Goal: Task Accomplishment & Management: Manage account settings

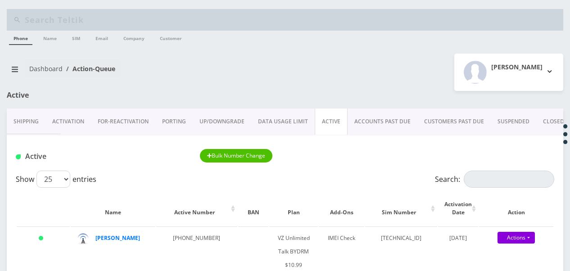
scroll to position [45, 0]
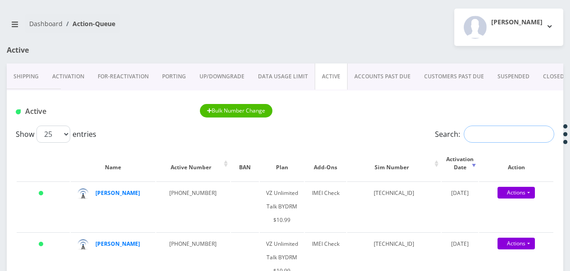
paste input "929-559-0978"
click at [480, 137] on input "929-559-0978" at bounding box center [508, 134] width 90 height 17
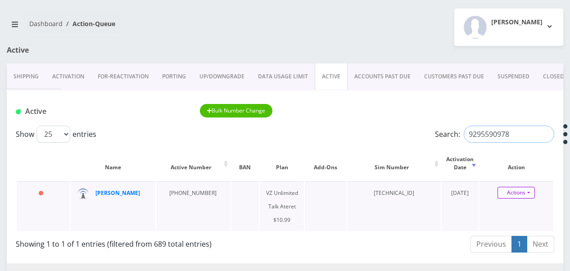
type input "9295590978"
click at [527, 196] on link "Actions" at bounding box center [515, 193] width 37 height 12
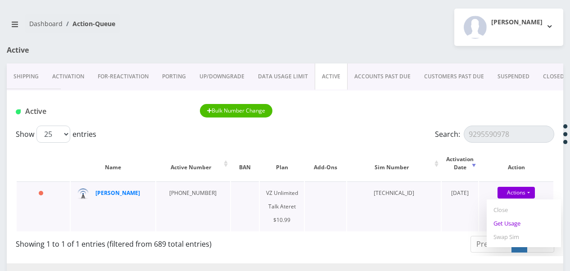
click at [503, 223] on link "Get Usage" at bounding box center [523, 222] width 74 height 13
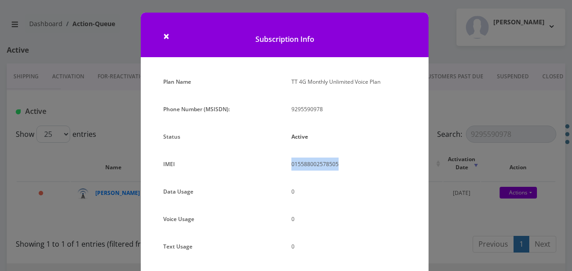
drag, startPoint x: 308, startPoint y: 162, endPoint x: 337, endPoint y: 166, distance: 29.1
click at [337, 166] on div "015588002578505" at bounding box center [349, 167] width 128 height 20
drag, startPoint x: 337, startPoint y: 166, endPoint x: 329, endPoint y: 165, distance: 7.9
copy p "015588002578505"
click at [163, 36] on span "×" at bounding box center [166, 35] width 6 height 15
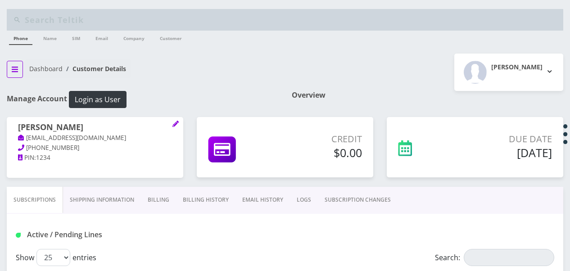
click at [13, 72] on icon "breadcrumb" at bounding box center [15, 69] width 6 height 7
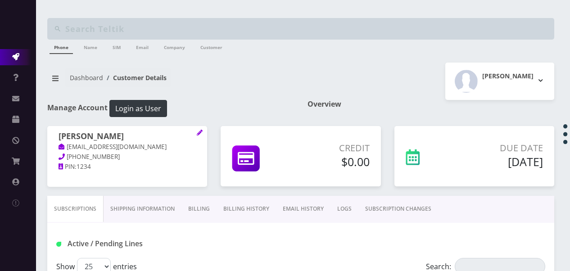
click at [17, 53] on icon at bounding box center [15, 56] width 7 height 7
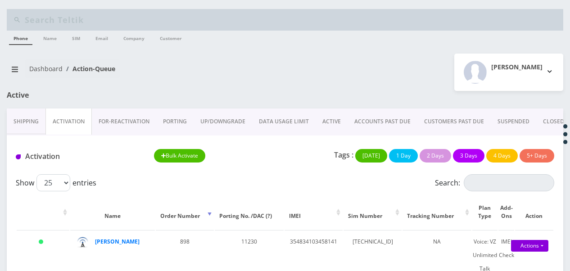
scroll to position [90, 0]
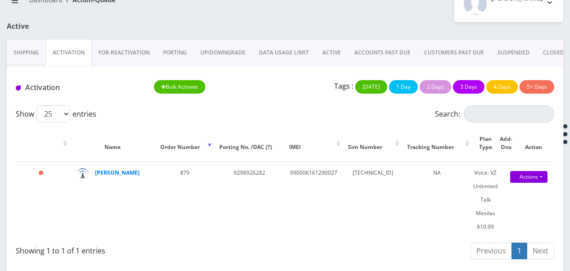
click at [333, 54] on link "ACTIVE" at bounding box center [331, 53] width 32 height 26
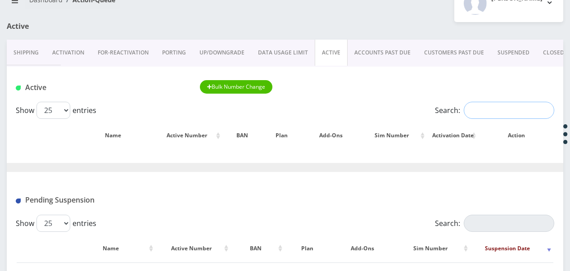
click at [485, 112] on input "Search:" at bounding box center [508, 110] width 90 height 17
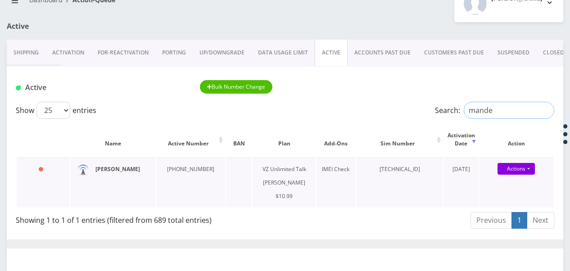
type input "mande"
click at [542, 107] on input "mande" at bounding box center [508, 110] width 90 height 17
click at [545, 110] on input "mande" at bounding box center [508, 110] width 90 height 17
click at [542, 52] on link "CLOSED" at bounding box center [553, 53] width 35 height 26
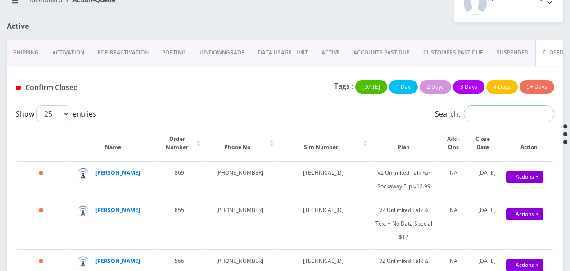
click at [495, 110] on input "Search:" at bounding box center [508, 113] width 90 height 17
type input "man"
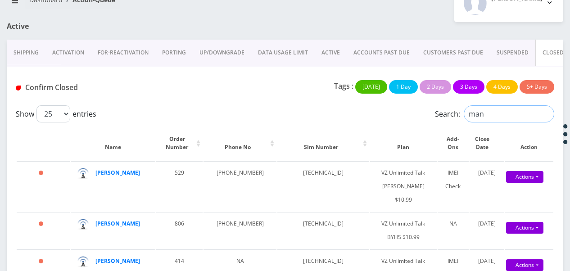
click at [547, 115] on input "man" at bounding box center [508, 113] width 90 height 17
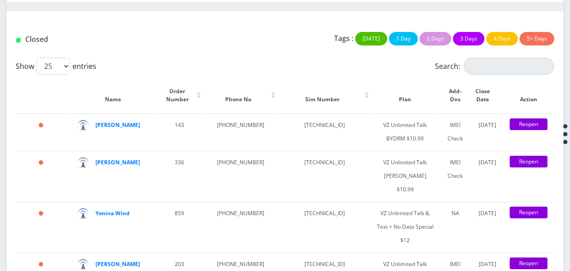
scroll to position [384, 0]
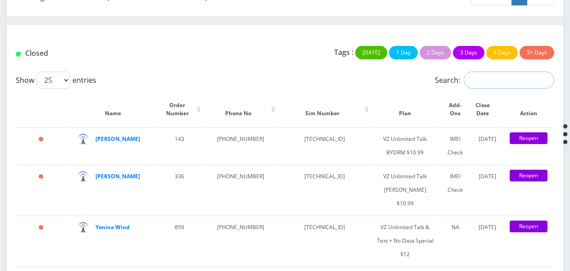
click at [515, 78] on input "Search:" at bounding box center [508, 80] width 90 height 17
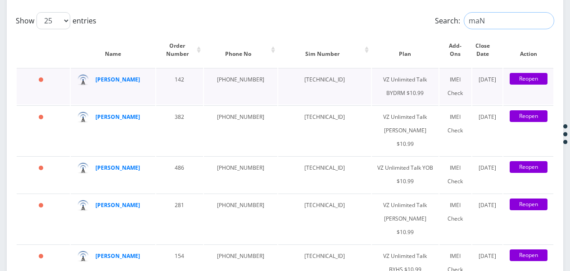
scroll to position [474, 0]
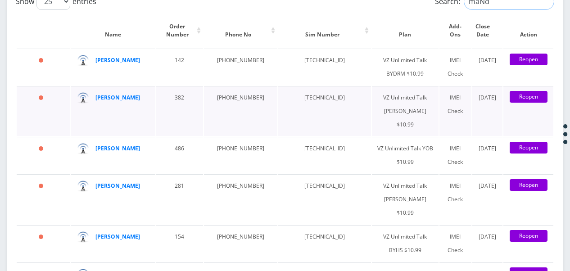
type input "maNde"
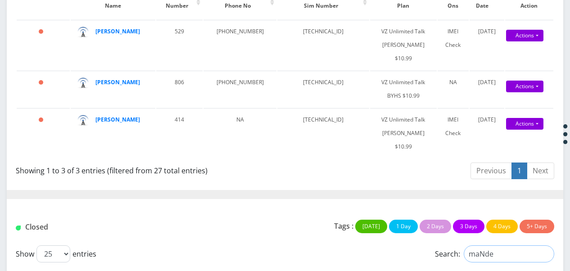
scroll to position [300, 0]
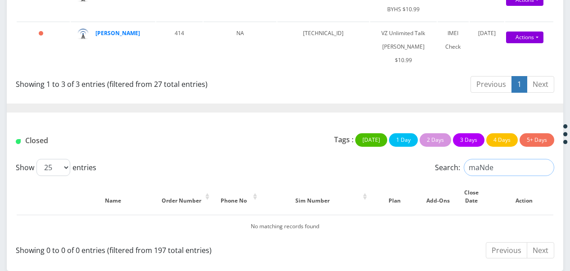
click at [546, 166] on input "maNde" at bounding box center [508, 167] width 90 height 17
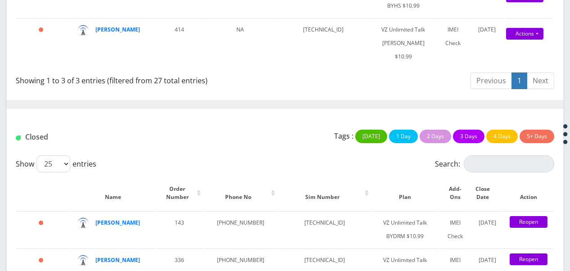
click at [333, 162] on div "Show 25 50 100 250 500 1000 entries" at bounding box center [218, 163] width 404 height 17
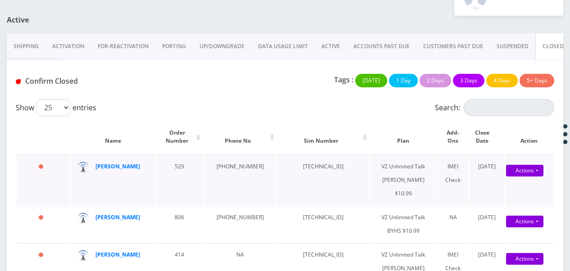
scroll to position [0, 0]
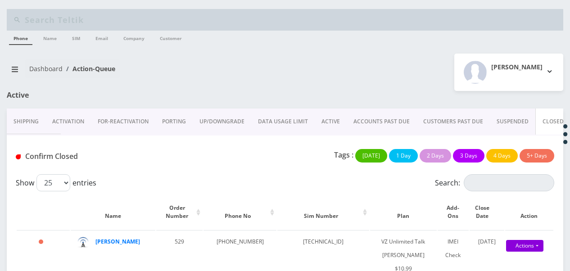
click at [325, 120] on link "ACTIVE" at bounding box center [330, 121] width 32 height 26
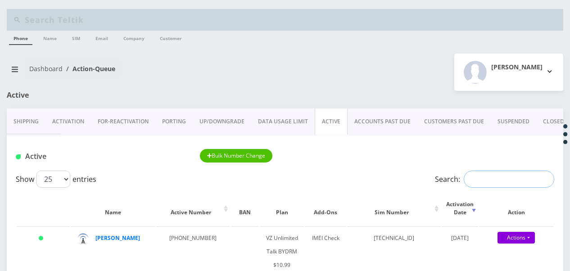
click at [491, 182] on input "Search:" at bounding box center [508, 179] width 90 height 17
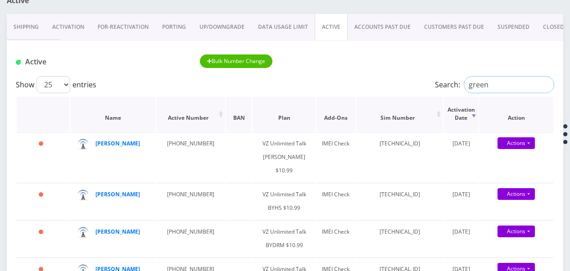
scroll to position [135, 0]
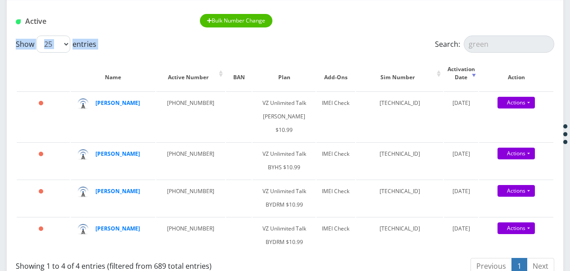
drag, startPoint x: 500, startPoint y: 35, endPoint x: 493, endPoint y: 41, distance: 9.9
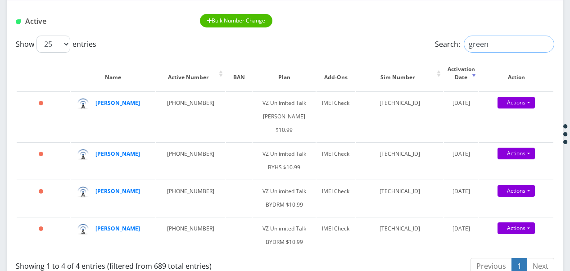
drag, startPoint x: 492, startPoint y: 43, endPoint x: 410, endPoint y: 39, distance: 82.0
click at [423, 52] on div "Search: green" at bounding box center [486, 44] width 135 height 17
type input "mandel"
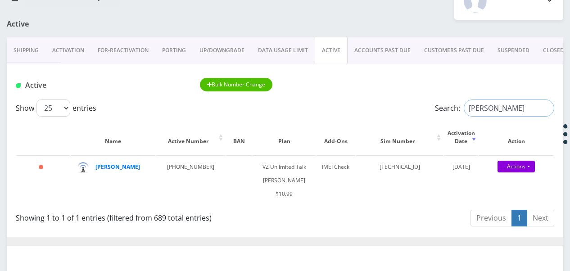
scroll to position [31, 0]
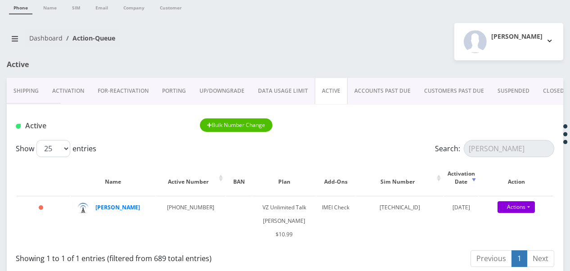
click at [75, 87] on link "Activation" at bounding box center [67, 91] width 45 height 26
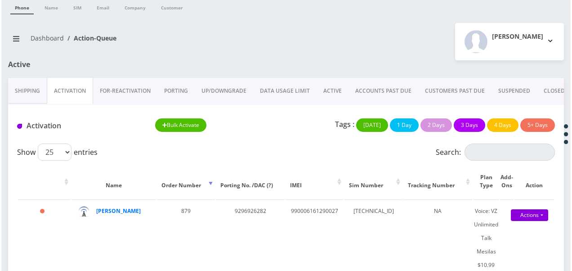
scroll to position [69, 0]
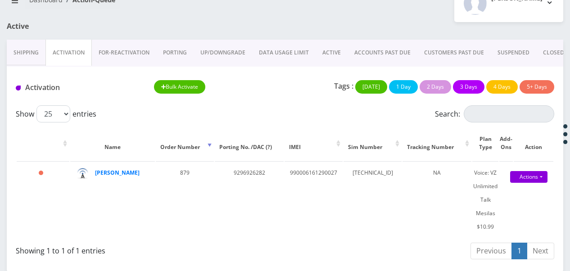
click at [331, 49] on link "ACTIVE" at bounding box center [331, 53] width 32 height 26
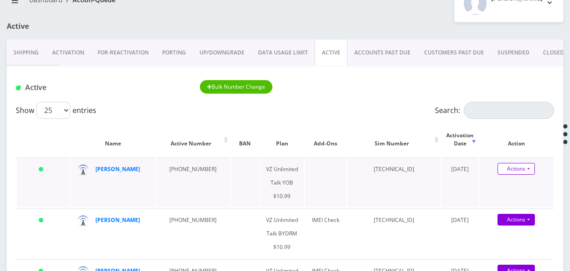
click at [528, 172] on link "Actions" at bounding box center [515, 169] width 37 height 12
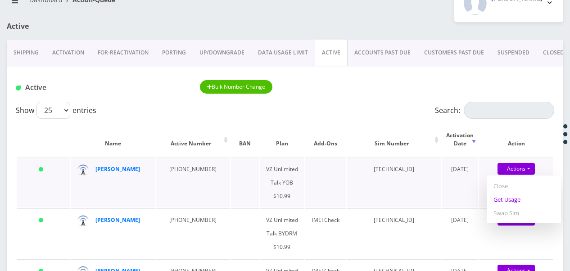
click at [518, 197] on link "Get Usage" at bounding box center [523, 199] width 74 height 13
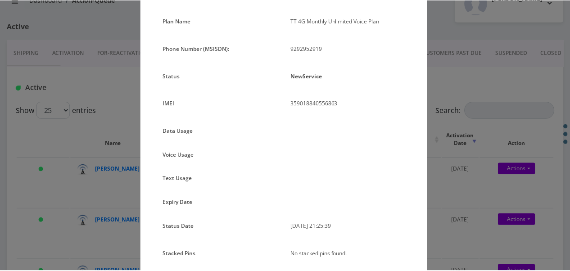
scroll to position [6, 0]
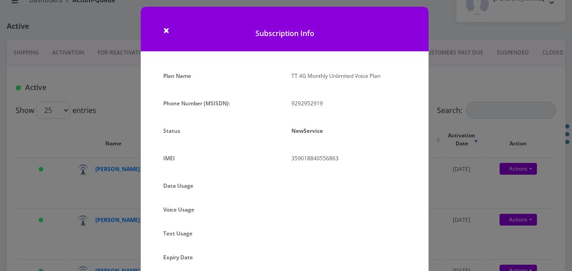
click at [476, 83] on div "× Subscription Info Plan Name TT 4G Monthly Unlimited Voice Plan Phone Number (…" at bounding box center [286, 135] width 572 height 271
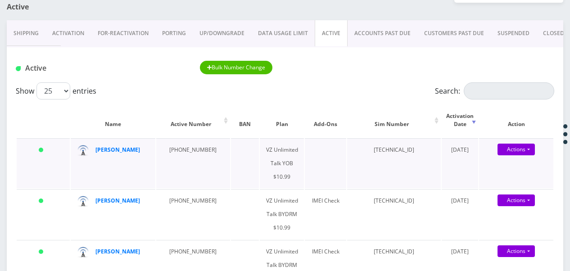
scroll to position [69, 0]
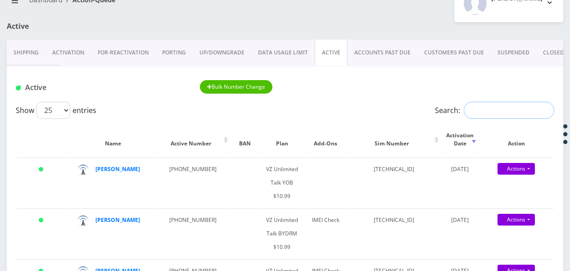
click at [469, 111] on input "Search:" at bounding box center [508, 110] width 90 height 17
type input "green"
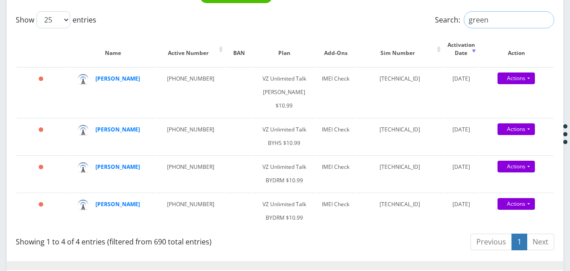
scroll to position [48, 0]
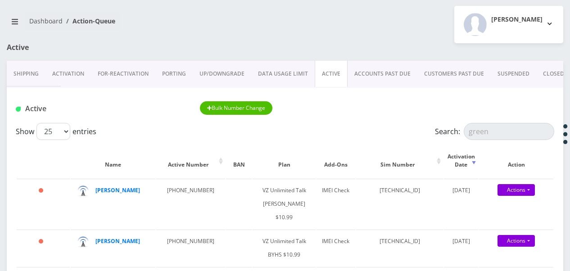
click at [557, 75] on link "CLOSED" at bounding box center [553, 74] width 35 height 26
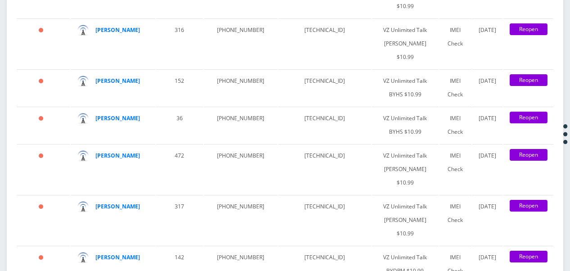
scroll to position [1667, 0]
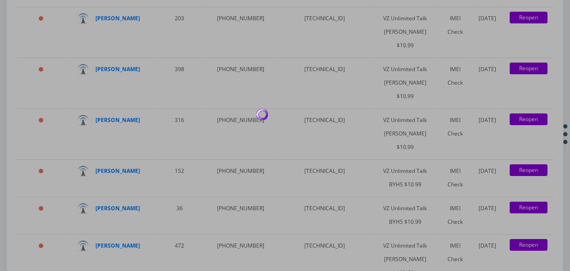
scroll to position [1577, 0]
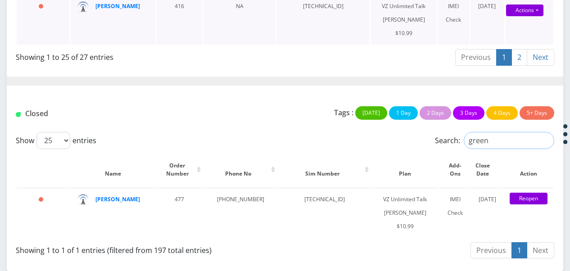
type input "green"
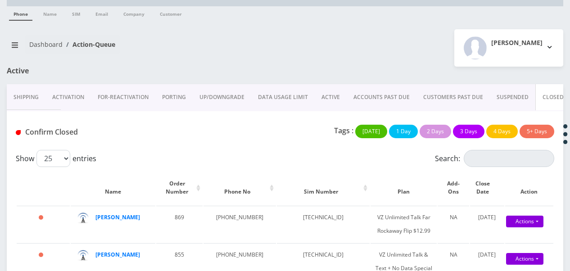
scroll to position [0, 0]
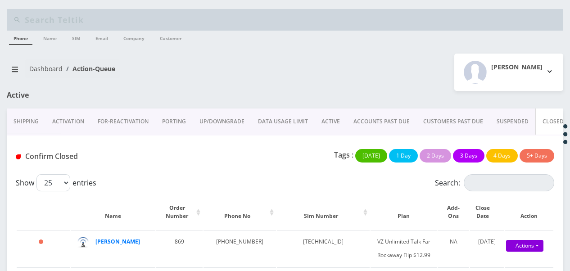
click at [332, 120] on link "ACTIVE" at bounding box center [330, 121] width 32 height 26
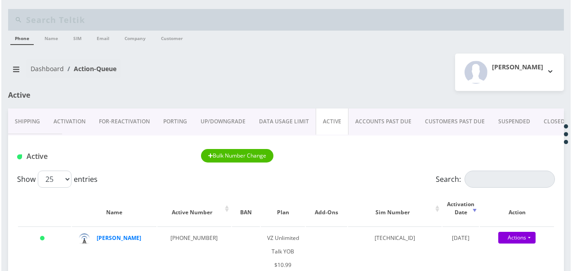
scroll to position [135, 0]
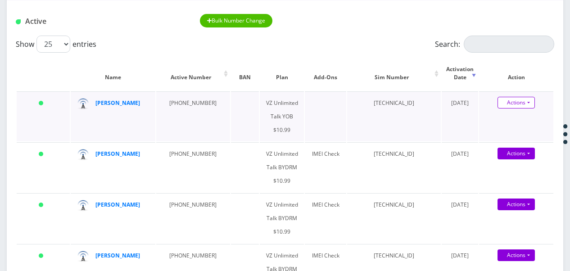
click at [528, 103] on link "Actions" at bounding box center [515, 103] width 37 height 12
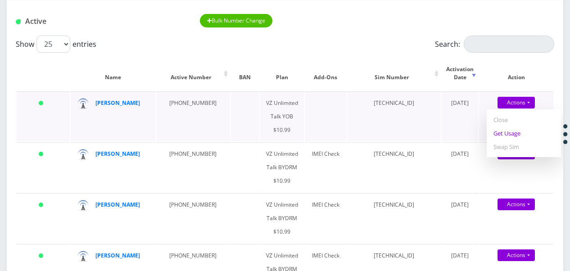
click at [518, 130] on link "Get Usage" at bounding box center [523, 132] width 74 height 13
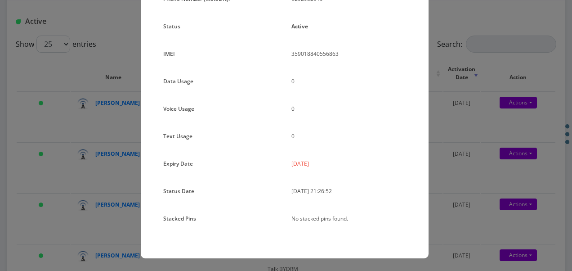
scroll to position [0, 0]
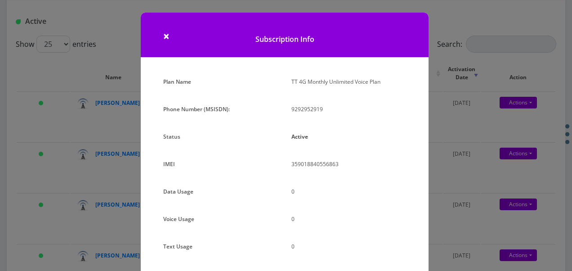
click at [442, 135] on div "× Subscription Info Plan Name TT 4G Monthly Unlimited Voice Plan Phone Number (…" at bounding box center [286, 135] width 572 height 271
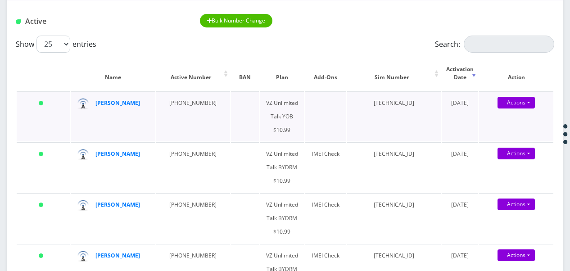
click at [536, 103] on div "Actions Suspend Close Get Usage Swap Sim" at bounding box center [516, 102] width 74 height 13
click at [532, 102] on link "Actions" at bounding box center [515, 103] width 37 height 12
click at [513, 130] on link "Get Usage" at bounding box center [523, 132] width 74 height 13
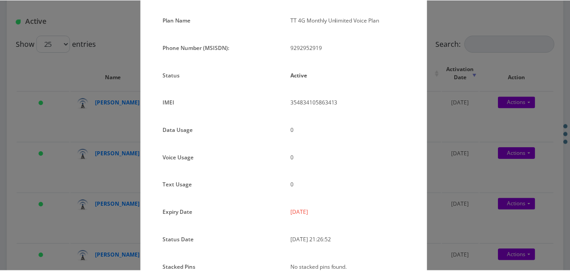
scroll to position [110, 0]
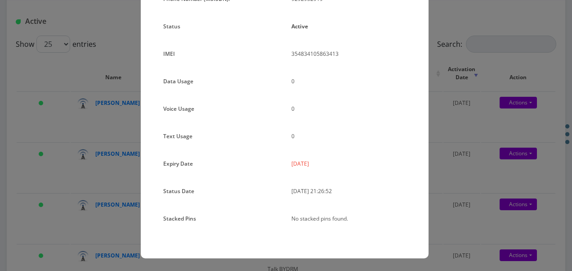
click at [431, 131] on div "× Subscription Info Plan Name TT 4G Monthly Unlimited Voice Plan Phone Number (…" at bounding box center [286, 135] width 572 height 271
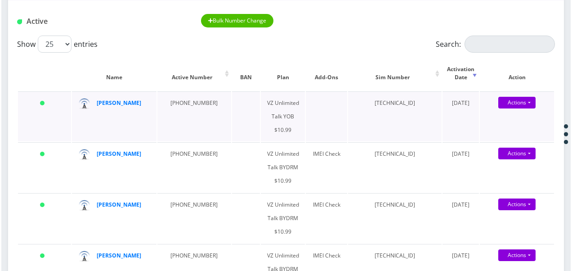
scroll to position [180, 0]
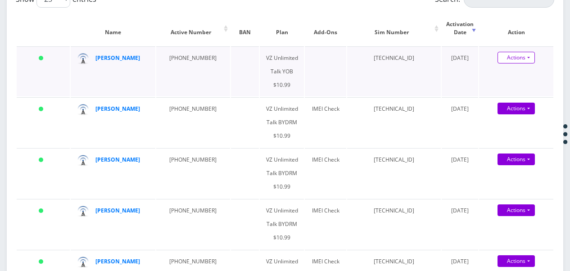
click at [533, 59] on link "Actions" at bounding box center [515, 58] width 37 height 12
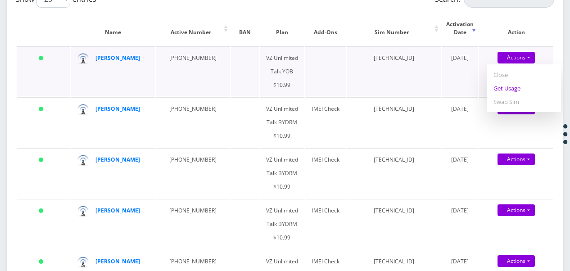
click at [513, 93] on link "Get Usage" at bounding box center [523, 87] width 74 height 13
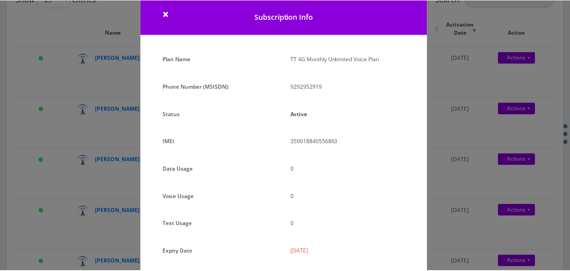
scroll to position [20, 0]
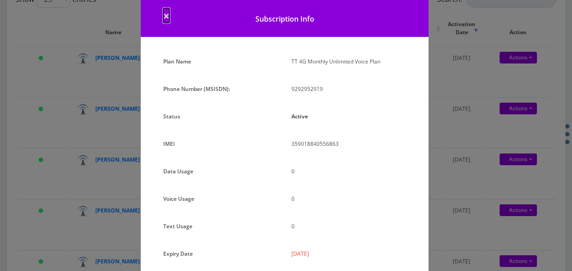
click at [165, 18] on span "×" at bounding box center [166, 15] width 6 height 15
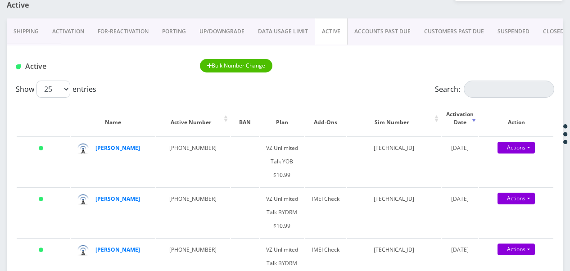
scroll to position [90, 0]
click at [338, 22] on link "ACTIVE" at bounding box center [330, 31] width 33 height 26
click at [474, 88] on input "Search:" at bounding box center [508, 89] width 90 height 17
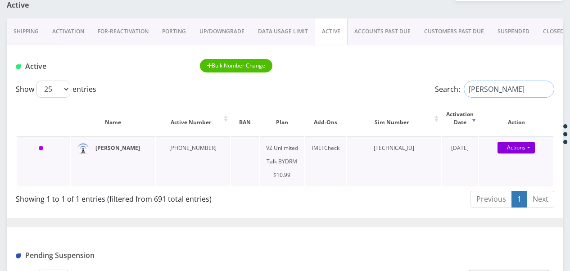
type input "newhouse"
click at [66, 31] on link "Activation" at bounding box center [67, 31] width 45 height 26
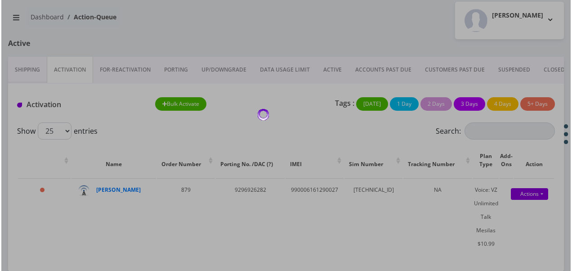
scroll to position [90, 0]
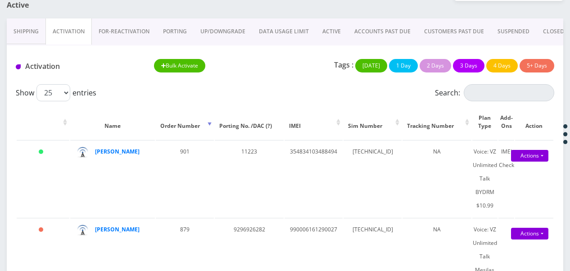
click at [319, 25] on link "ACTIVE" at bounding box center [331, 31] width 32 height 26
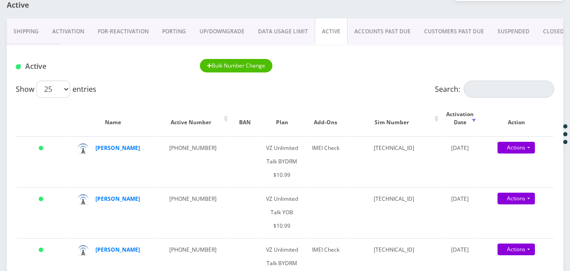
click at [74, 33] on link "Activation" at bounding box center [67, 31] width 45 height 26
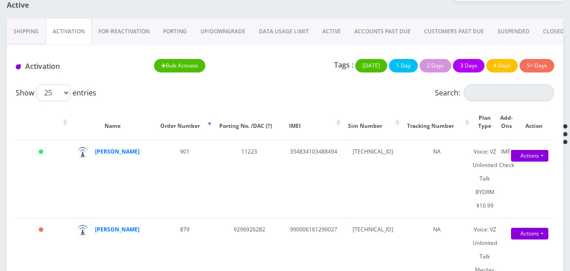
click at [330, 27] on link "ACTIVE" at bounding box center [331, 31] width 32 height 26
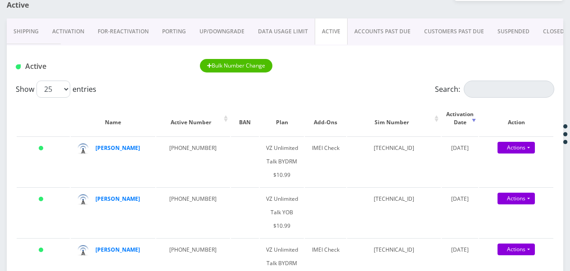
click at [76, 32] on link "Activation" at bounding box center [67, 31] width 45 height 26
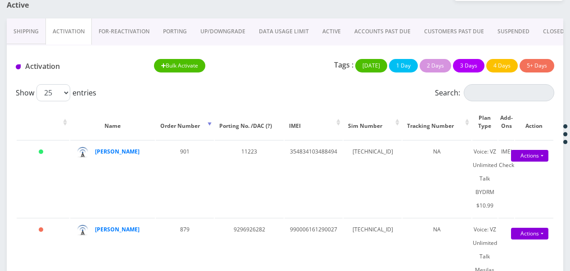
click at [331, 31] on link "ACTIVE" at bounding box center [331, 31] width 32 height 26
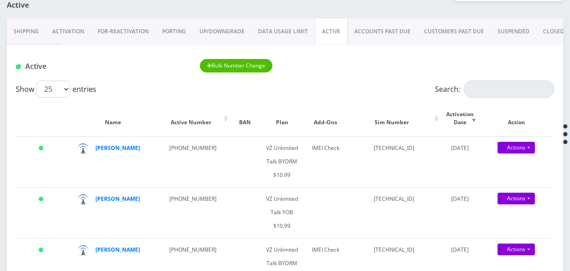
click at [48, 37] on link "Activation" at bounding box center [67, 31] width 45 height 26
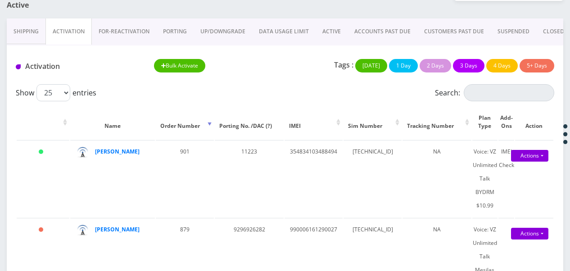
click at [335, 26] on link "ACTIVE" at bounding box center [331, 31] width 32 height 26
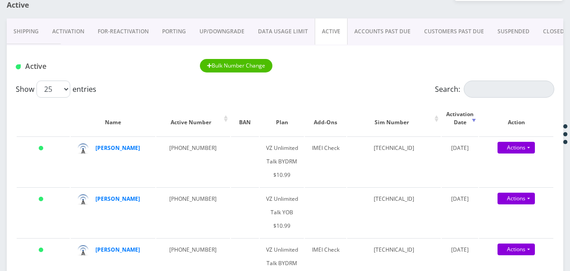
click at [325, 31] on link "ACTIVE" at bounding box center [330, 31] width 33 height 26
click at [534, 196] on link "Actions" at bounding box center [515, 199] width 37 height 12
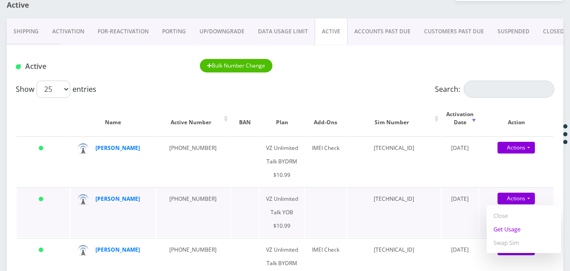
click at [520, 231] on link "Get Usage" at bounding box center [523, 228] width 74 height 13
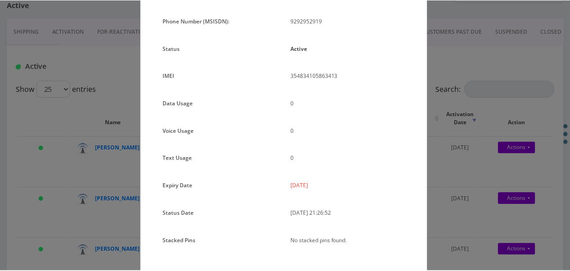
scroll to position [110, 0]
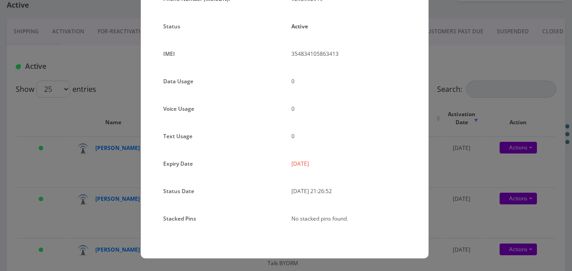
click at [448, 51] on div "× Subscription Info Plan Name TT 4G Monthly Unlimited Voice Plan Phone Number (…" at bounding box center [286, 135] width 572 height 271
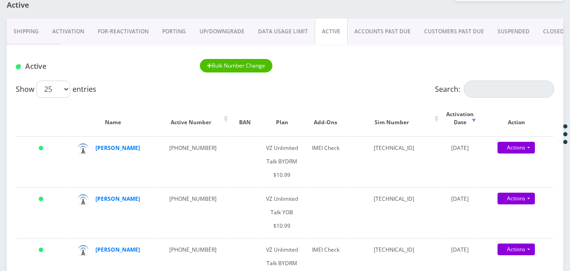
click at [68, 29] on link "Activation" at bounding box center [67, 31] width 45 height 26
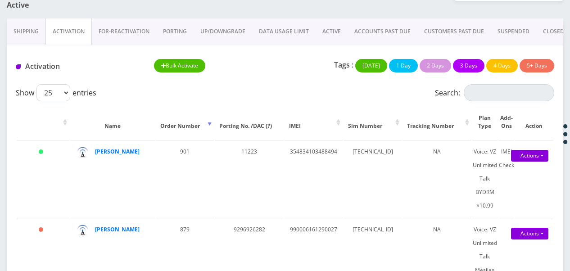
click at [333, 28] on link "ACTIVE" at bounding box center [331, 31] width 32 height 26
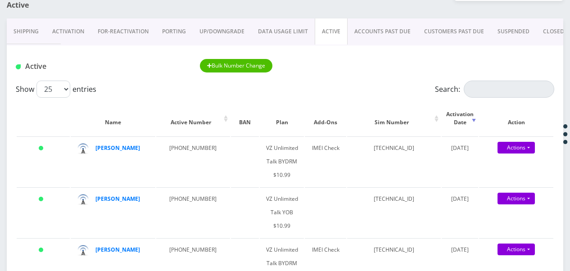
click at [334, 30] on link "ACTIVE" at bounding box center [330, 31] width 33 height 26
click at [334, 27] on link "ACTIVE" at bounding box center [330, 31] width 33 height 26
click at [166, 27] on link "PORTING" at bounding box center [173, 31] width 37 height 26
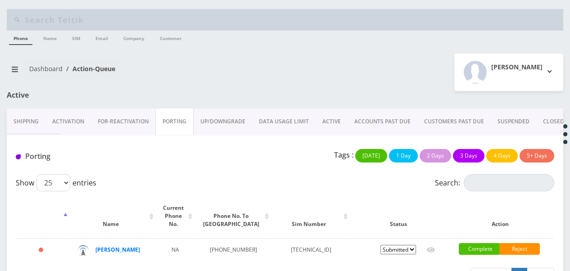
scroll to position [28, 0]
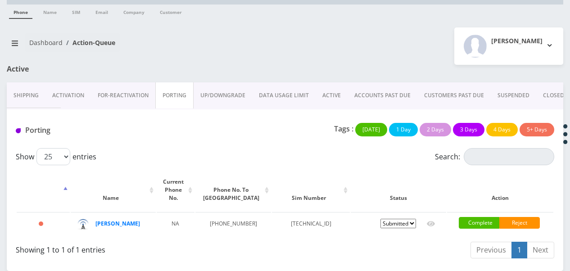
click at [69, 94] on link "Activation" at bounding box center [67, 95] width 45 height 26
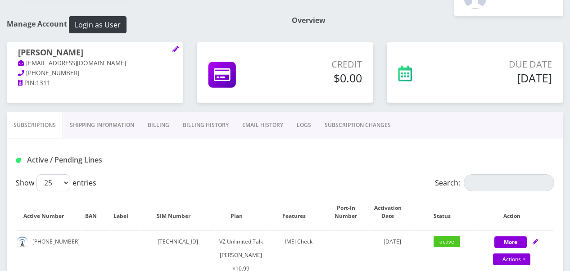
scroll to position [135, 0]
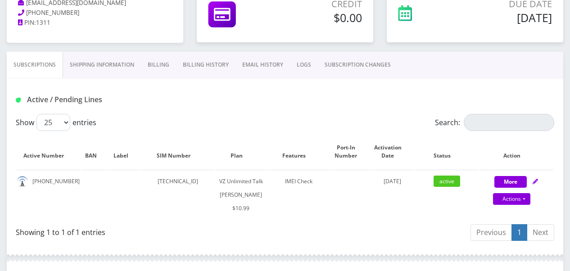
click at [345, 65] on link "SUBSCRIPTION CHANGES" at bounding box center [358, 65] width 80 height 26
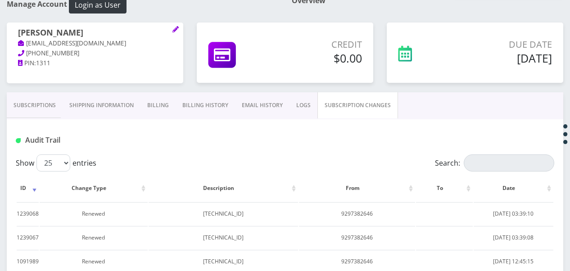
scroll to position [45, 0]
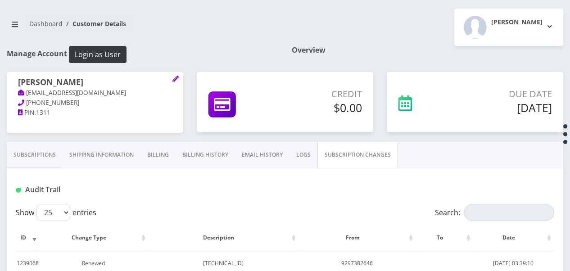
click at [26, 143] on link "Subscriptions" at bounding box center [35, 155] width 56 height 26
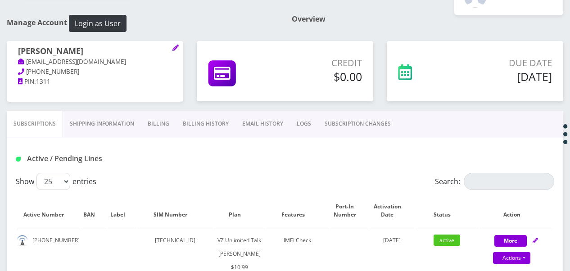
scroll to position [90, 0]
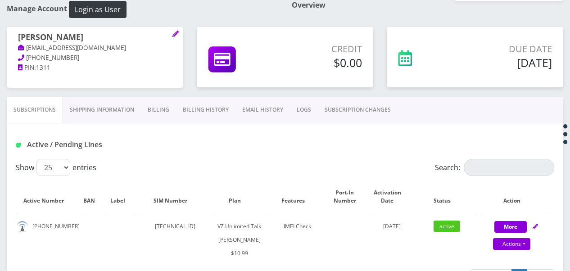
click at [159, 113] on link "Billing" at bounding box center [158, 110] width 35 height 26
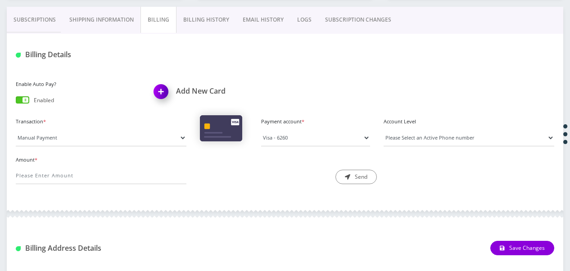
scroll to position [90, 0]
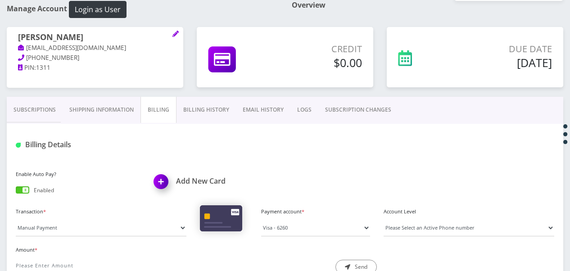
click at [39, 114] on link "Subscriptions" at bounding box center [35, 110] width 56 height 26
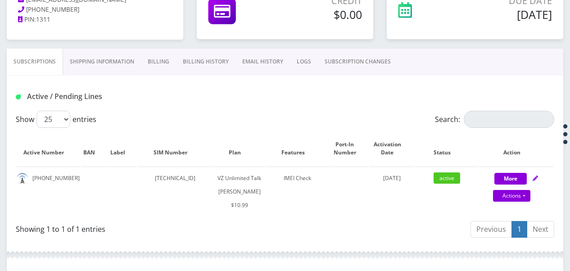
scroll to position [150, 0]
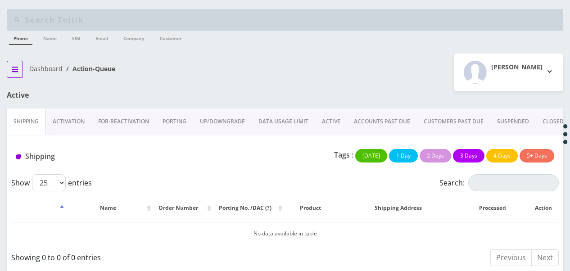
click at [8, 70] on button "breadcrumb" at bounding box center [15, 69] width 16 height 17
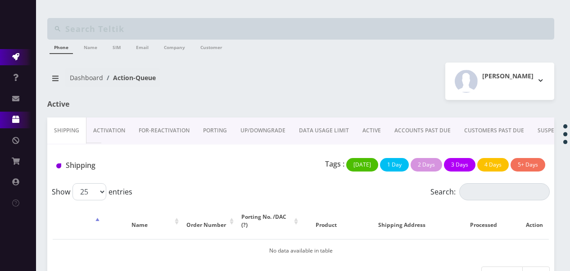
click at [14, 112] on link "Products" at bounding box center [18, 120] width 36 height 16
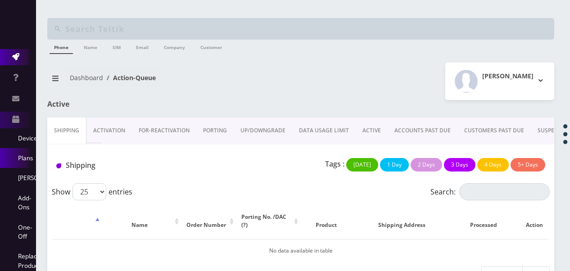
click at [22, 157] on link "Plans" at bounding box center [18, 158] width 36 height 20
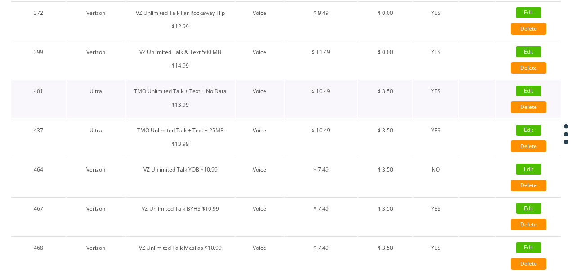
scroll to position [495, 0]
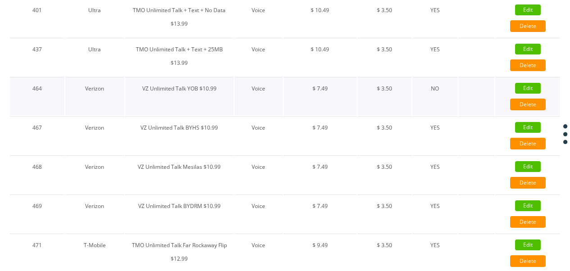
click at [525, 89] on link "Edit" at bounding box center [528, 88] width 26 height 11
type input "VZ Unlimited Talk YOB $10.99"
select select "1"
select select "6"
select select "0"
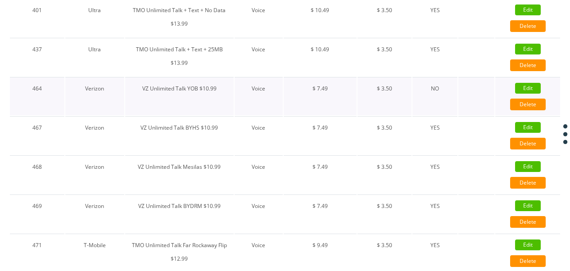
checkbox input "false"
checkbox input "true"
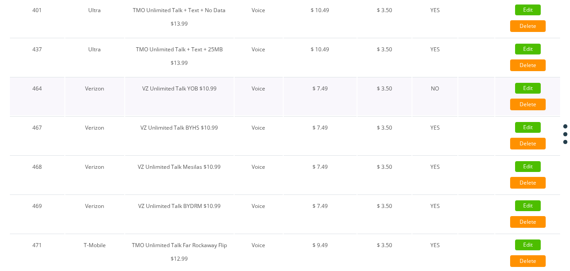
checkbox input "false"
checkbox input "true"
type input "9905"
type input "3.5"
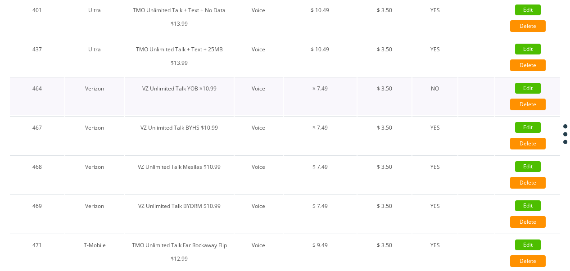
select select "0"
checkbox input "true"
checkbox input "false"
type input "7.49"
type input "3.5"
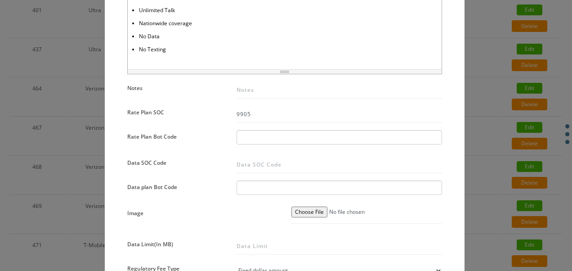
scroll to position [585, 0]
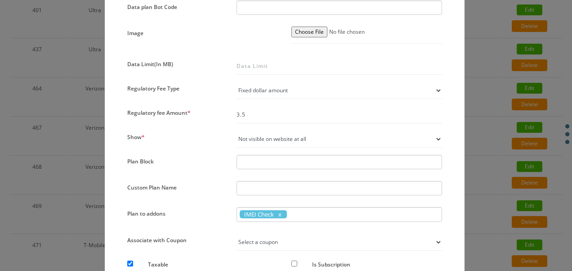
click at [286, 137] on select "Not visible on website at all Visible on website & orderable Visible on website…" at bounding box center [340, 138] width 206 height 17
select select "1"
click at [237, 130] on select "Not visible on website at all Visible on website & orderable Visible on website…" at bounding box center [340, 138] width 206 height 17
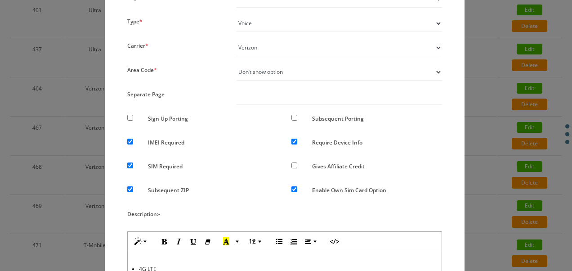
scroll to position [90, 0]
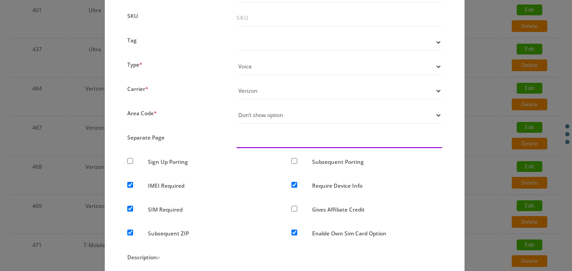
click at [264, 140] on input "text" at bounding box center [340, 139] width 206 height 17
type input "test"
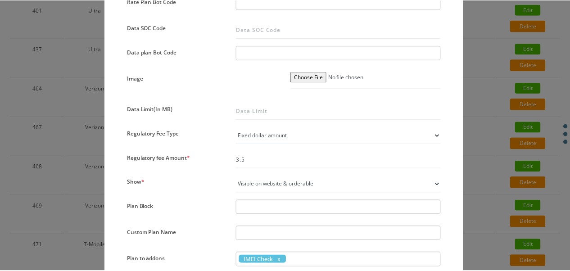
scroll to position [750, 0]
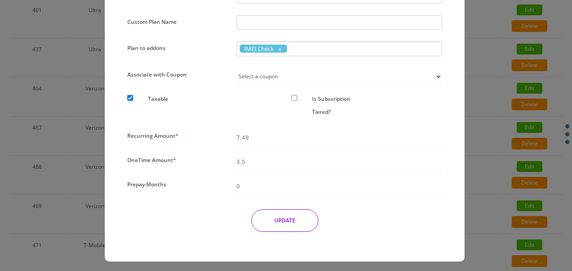
click at [293, 225] on button "UPDATE" at bounding box center [284, 220] width 67 height 22
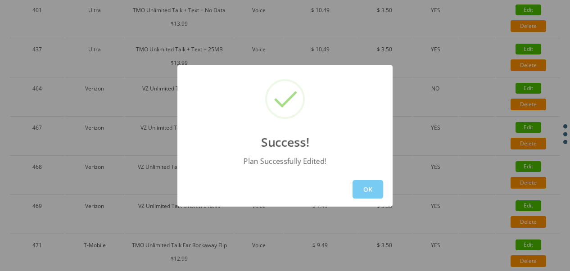
scroll to position [105, 0]
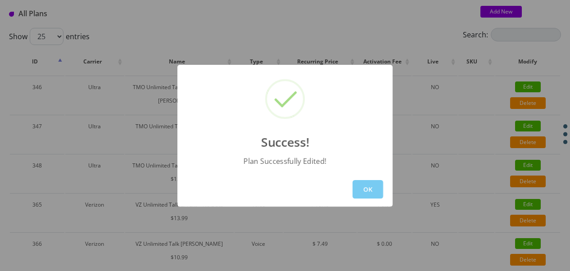
click at [370, 189] on button "OK" at bounding box center [367, 189] width 31 height 18
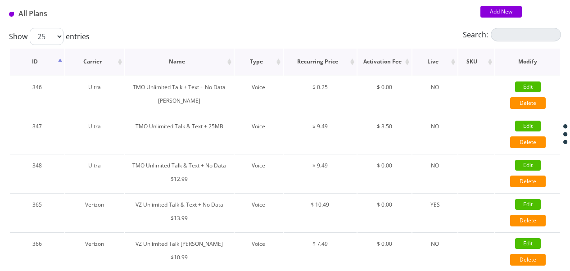
scroll to position [0, 0]
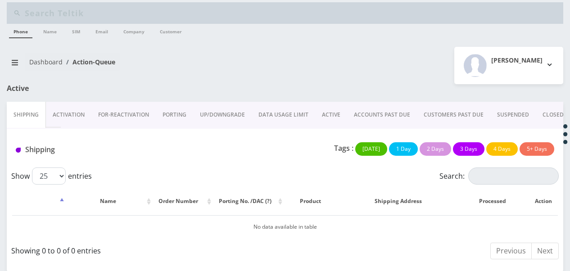
click at [544, 108] on link "CLOSED" at bounding box center [552, 115] width 35 height 26
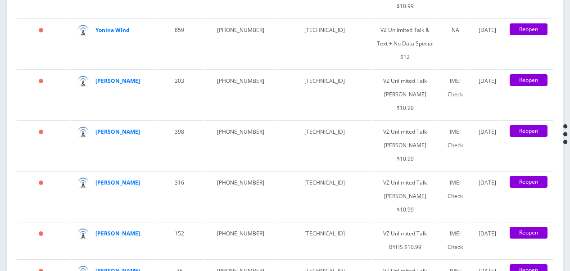
scroll to position [1657, 0]
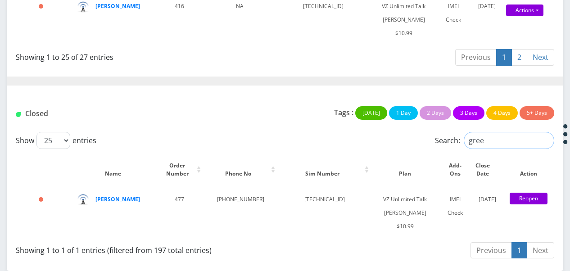
scroll to position [1577, 0]
type input "green"
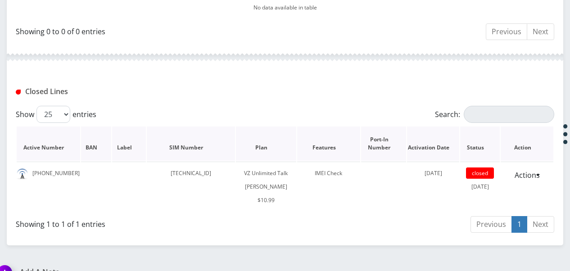
scroll to position [338, 0]
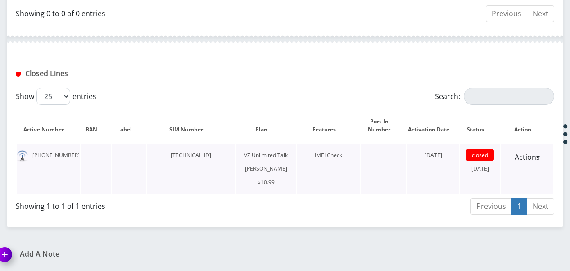
drag, startPoint x: 167, startPoint y: 142, endPoint x: 229, endPoint y: 144, distance: 62.1
click at [229, 144] on td "[TECHNICAL_ID]" at bounding box center [191, 169] width 88 height 50
drag, startPoint x: 229, startPoint y: 144, endPoint x: 222, endPoint y: 141, distance: 7.9
copy td "89148000010413092875"
click at [538, 148] on link "Actions" at bounding box center [526, 156] width 37 height 17
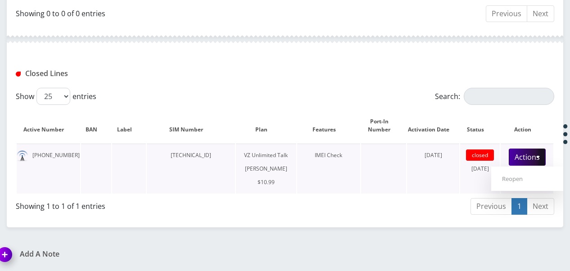
click at [136, 144] on td at bounding box center [129, 169] width 34 height 50
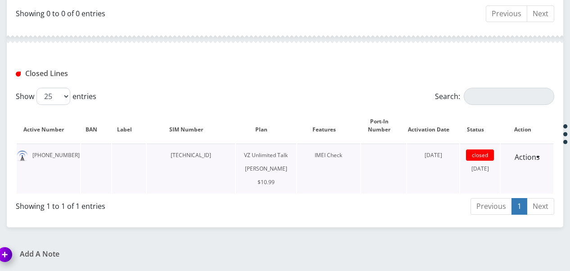
click at [55, 144] on td "929-745-8845" at bounding box center [48, 169] width 63 height 50
click at [511, 212] on link "Previous" at bounding box center [490, 206] width 41 height 17
click at [445, 154] on td "October 09, 2024" at bounding box center [433, 169] width 53 height 50
click at [211, 147] on td "89148000010413092875" at bounding box center [191, 169] width 88 height 50
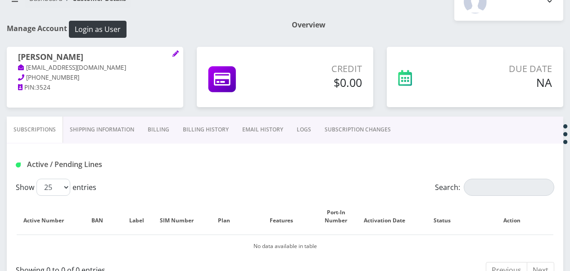
scroll to position [68, 0]
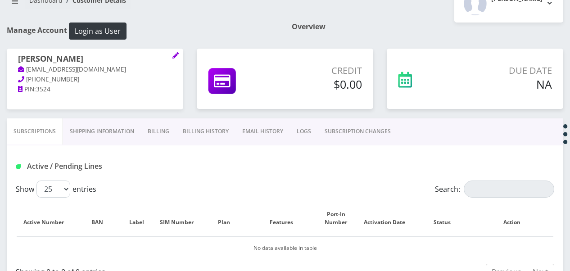
click at [342, 137] on link "SUBSCRIPTION CHANGES" at bounding box center [358, 131] width 80 height 26
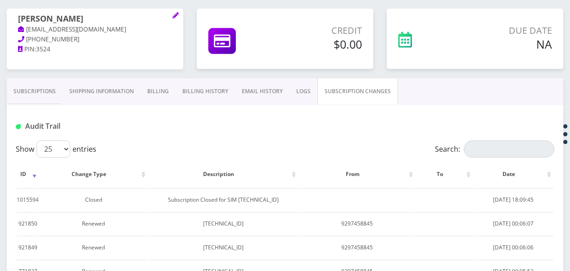
scroll to position [52, 0]
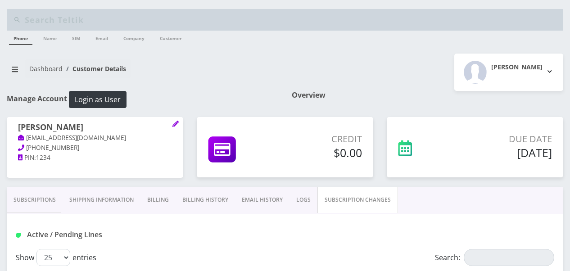
scroll to position [125, 0]
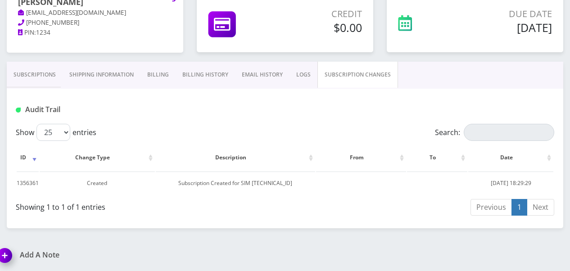
click at [36, 72] on link "Subscriptions" at bounding box center [35, 75] width 56 height 26
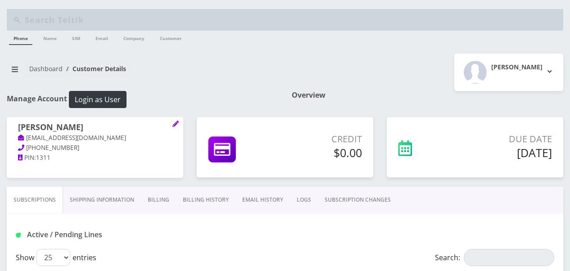
scroll to position [180, 0]
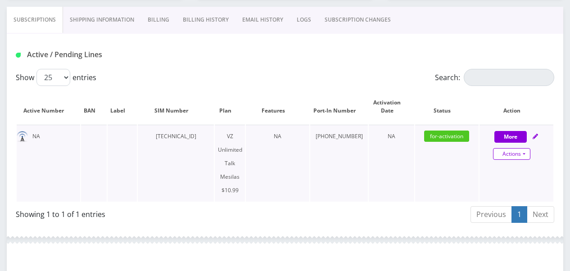
click at [525, 149] on link "Actions" at bounding box center [511, 154] width 37 height 12
select select "468"
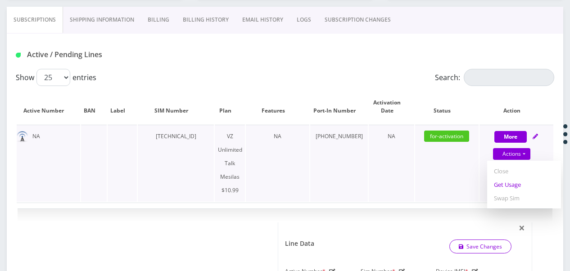
click at [516, 180] on link "Get Usage" at bounding box center [524, 184] width 74 height 13
select select "468"
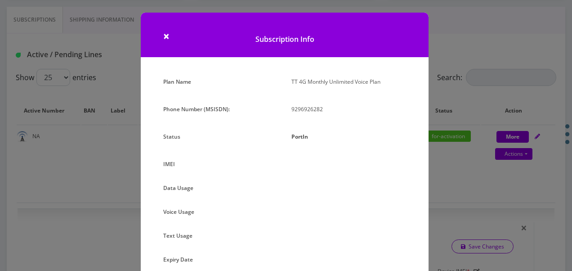
drag, startPoint x: 480, startPoint y: 95, endPoint x: 476, endPoint y: 83, distance: 13.0
click at [480, 92] on div "× Subscription Info Plan Name TT 4G Monthly Unlimited Voice Plan Phone Number (…" at bounding box center [286, 135] width 572 height 271
